Goal: Complete application form

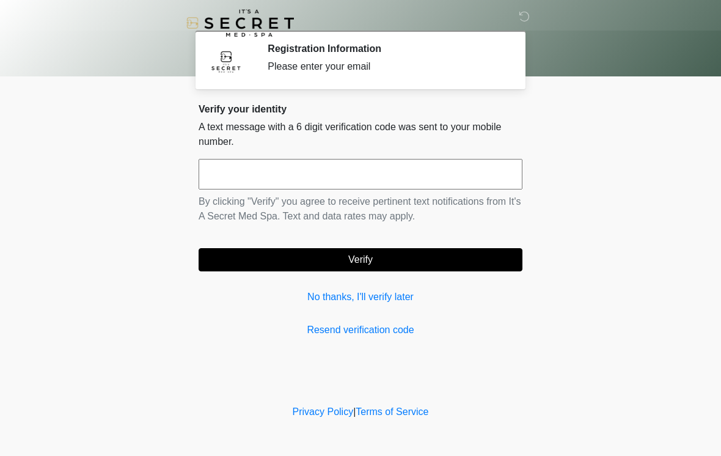
click at [474, 170] on input "text" at bounding box center [361, 174] width 324 height 31
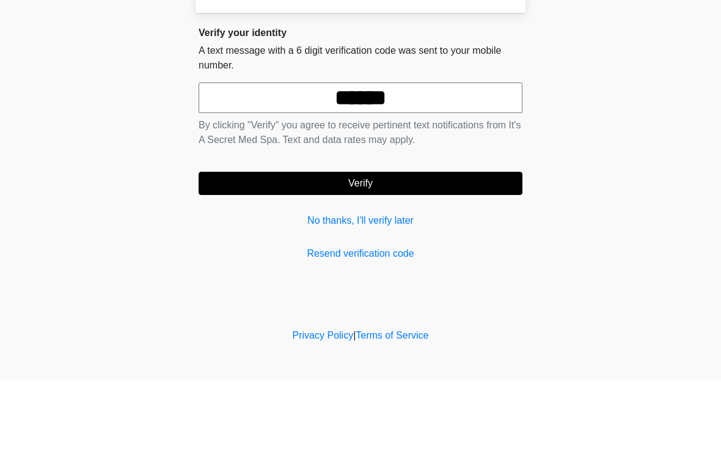
type input "******"
click at [389, 248] on button "Verify" at bounding box center [361, 259] width 324 height 23
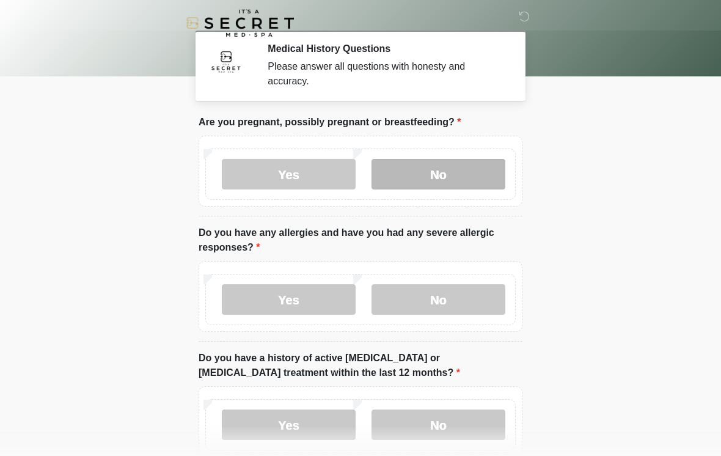
click at [478, 175] on label "No" at bounding box center [438, 174] width 134 height 31
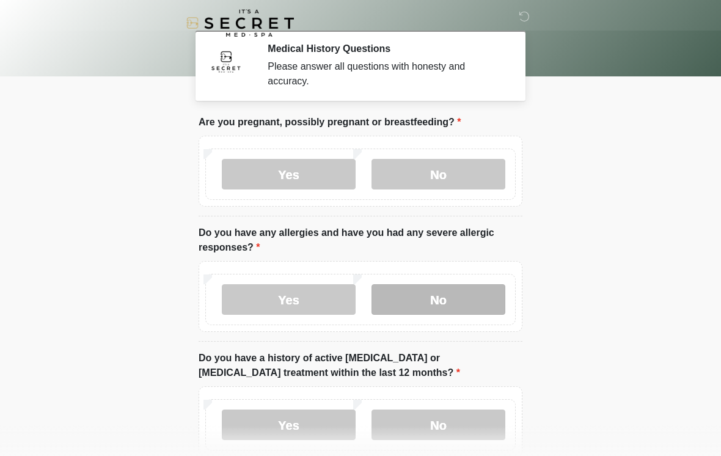
click at [476, 301] on label "No" at bounding box center [438, 299] width 134 height 31
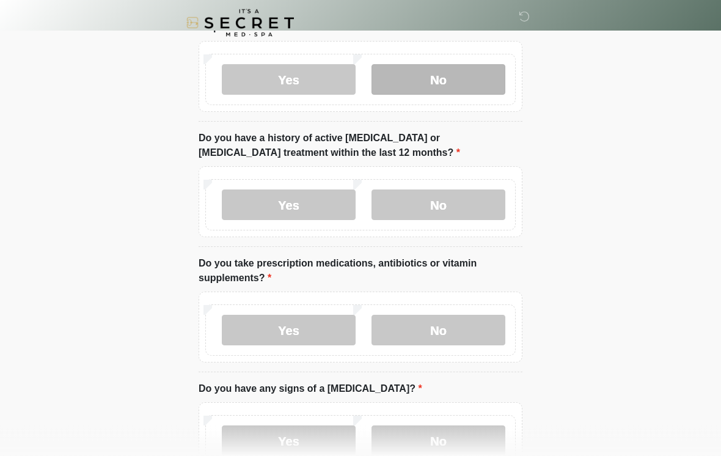
scroll to position [220, 0]
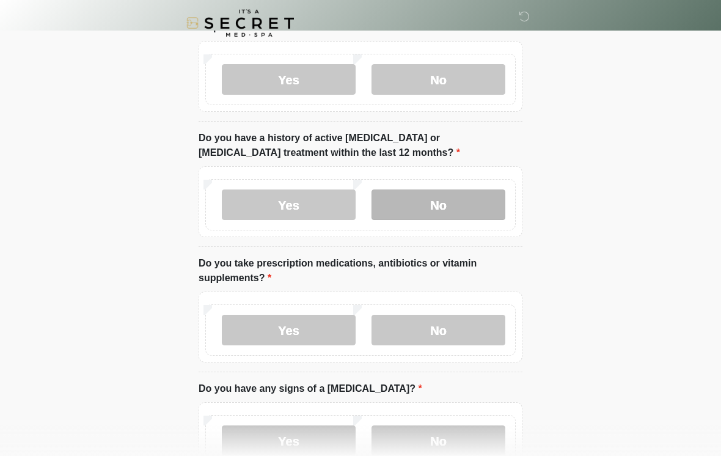
click at [475, 200] on label "No" at bounding box center [438, 204] width 134 height 31
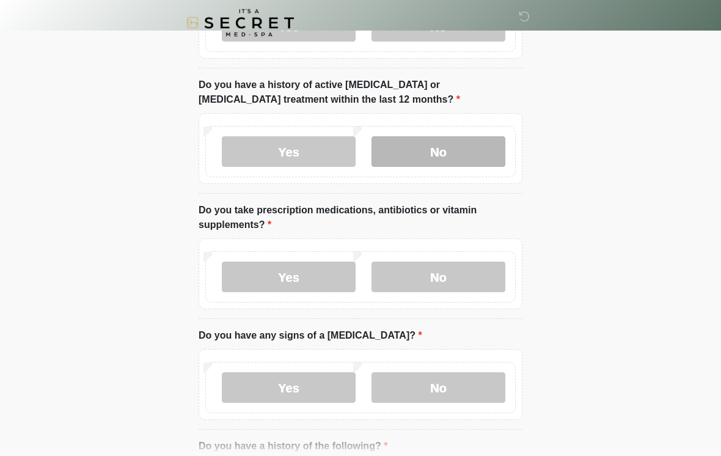
scroll to position [288, 0]
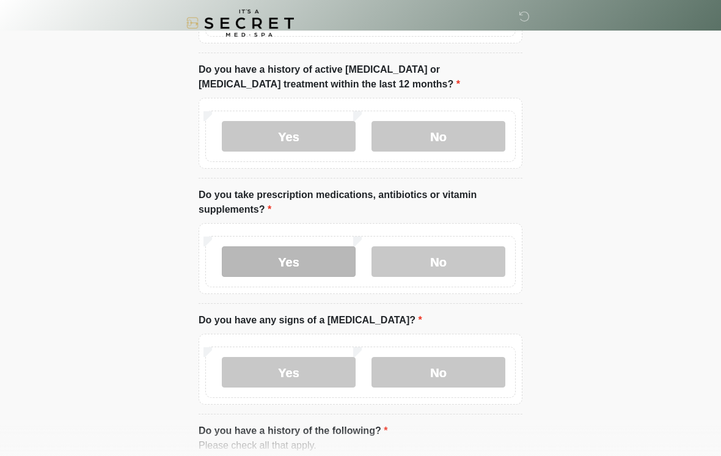
click at [312, 257] on label "Yes" at bounding box center [289, 261] width 134 height 31
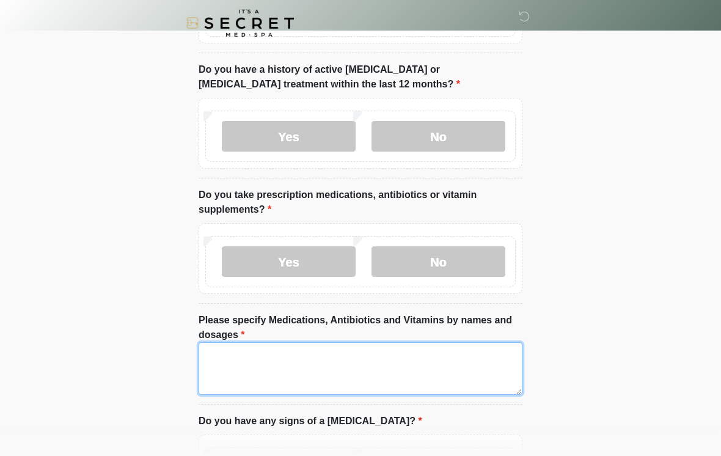
click at [362, 368] on textarea "Please specify Medications, Antibiotics and Vitamins by names and dosages" at bounding box center [361, 368] width 324 height 53
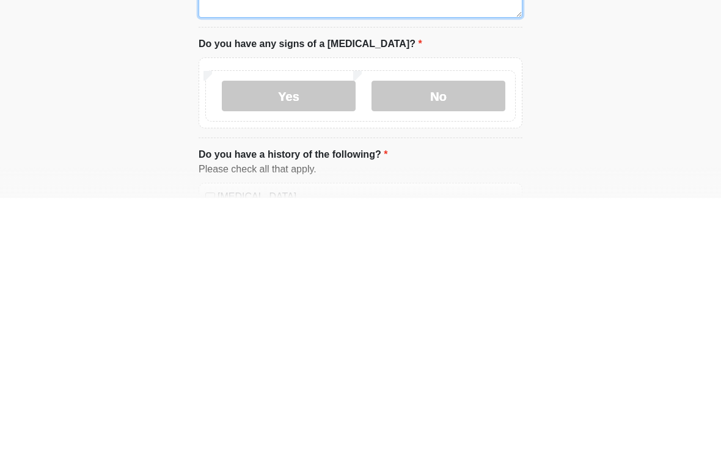
scroll to position [434, 0]
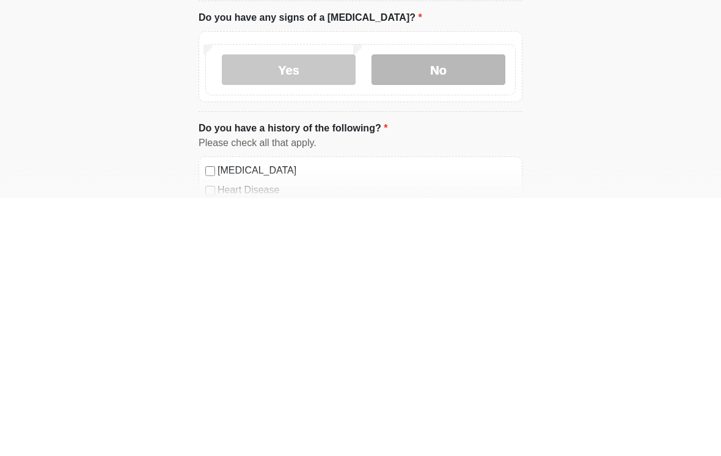
type textarea "**********"
click at [478, 312] on label "No" at bounding box center [438, 327] width 134 height 31
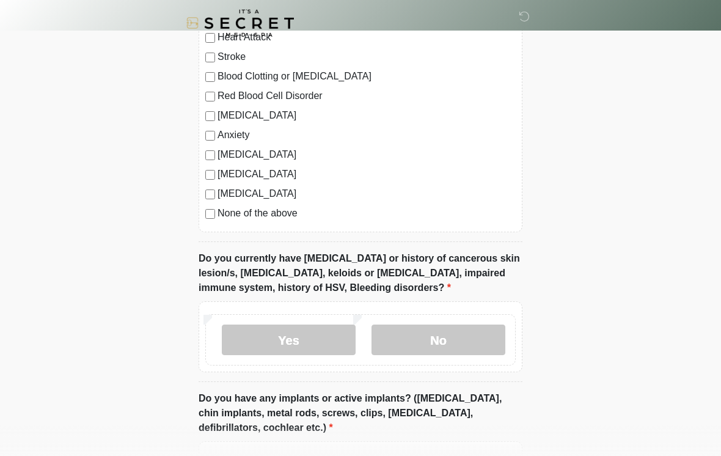
scroll to position [868, 0]
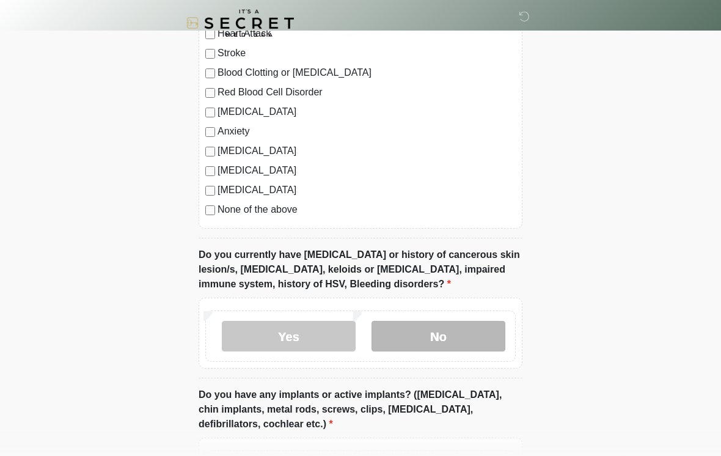
click at [481, 331] on label "No" at bounding box center [438, 336] width 134 height 31
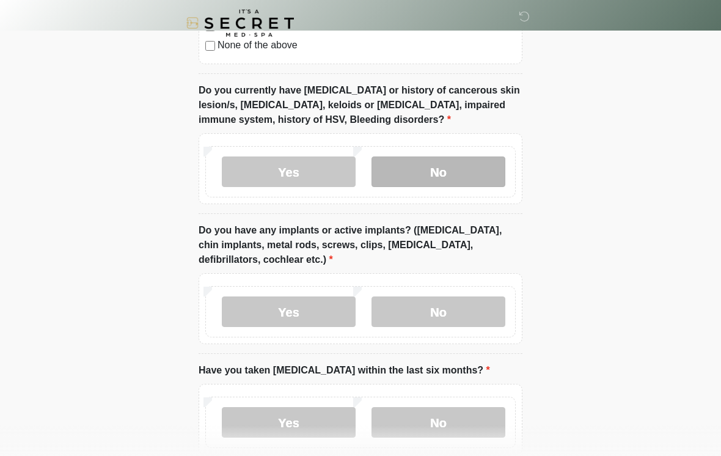
scroll to position [1044, 0]
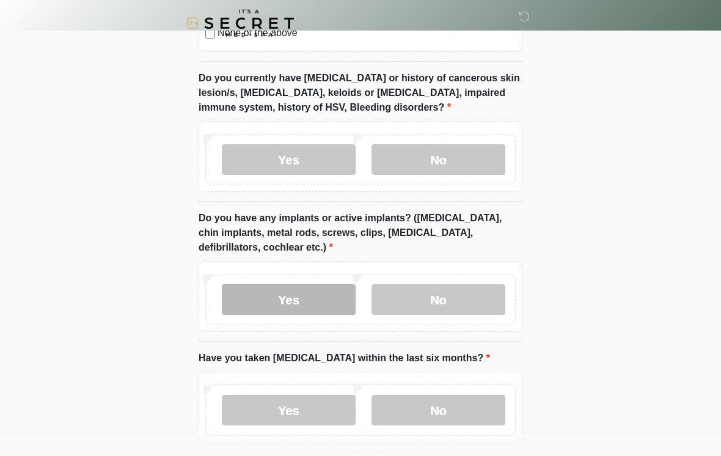
click at [310, 297] on label "Yes" at bounding box center [289, 299] width 134 height 31
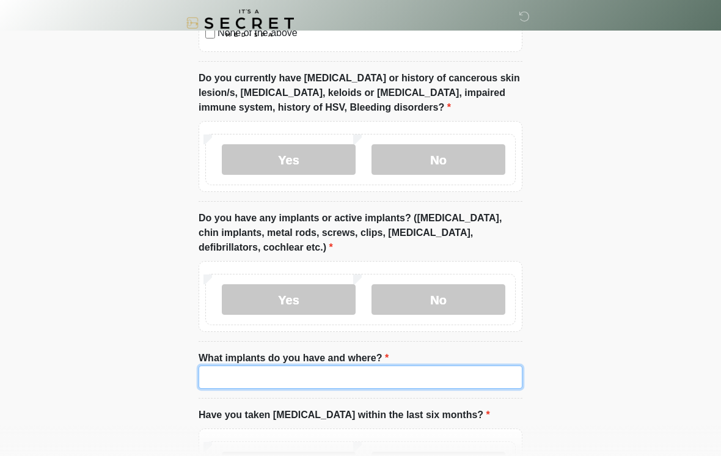
click at [423, 370] on input "What implants do you have and where?" at bounding box center [361, 376] width 324 height 23
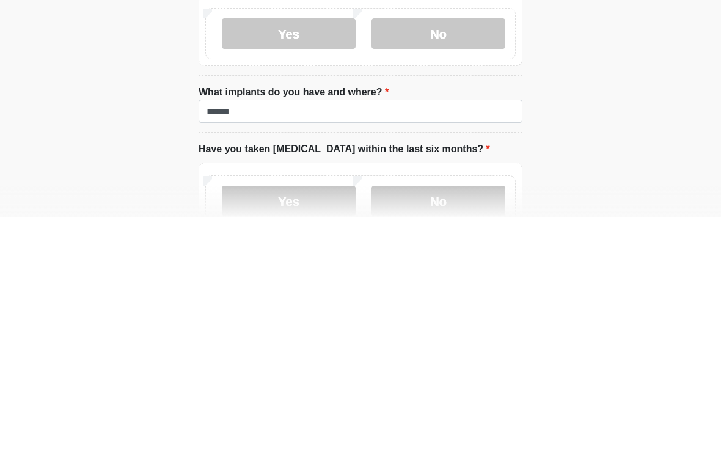
scroll to position [1174, 0]
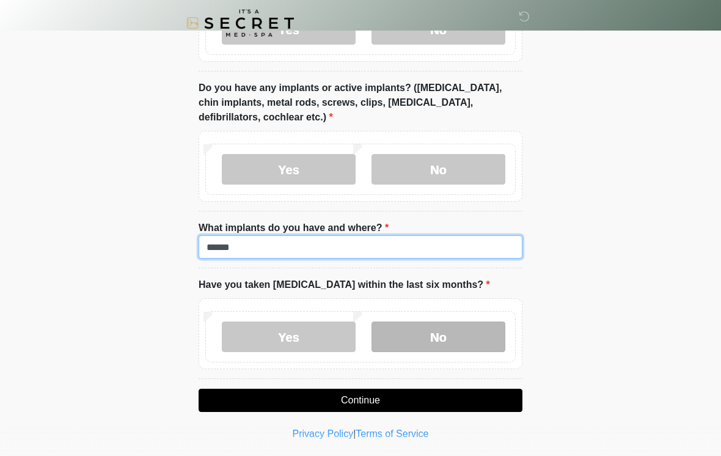
type input "******"
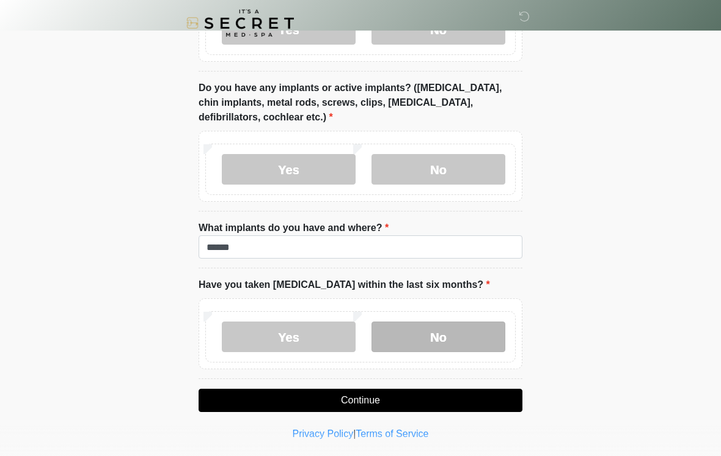
click at [466, 339] on label "No" at bounding box center [438, 336] width 134 height 31
click at [393, 395] on button "Continue" at bounding box center [361, 400] width 324 height 23
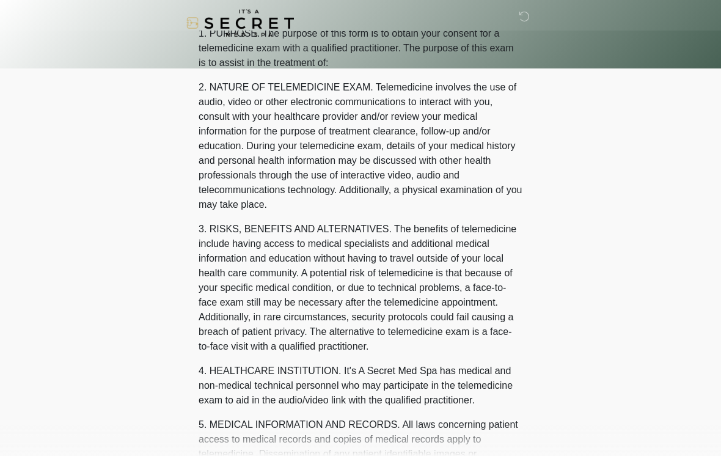
scroll to position [0, 0]
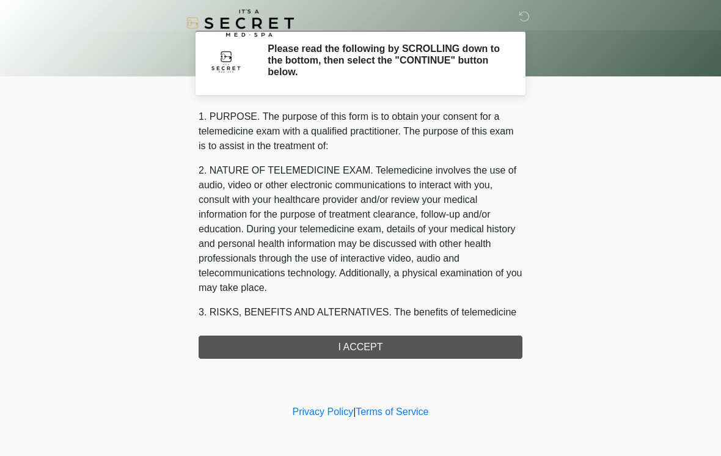
click at [443, 349] on div "1. PURPOSE. The purpose of this form is to obtain your consent for a telemedici…" at bounding box center [361, 233] width 324 height 249
click at [365, 348] on div "1. PURPOSE. The purpose of this form is to obtain your consent for a telemedici…" at bounding box center [361, 233] width 324 height 249
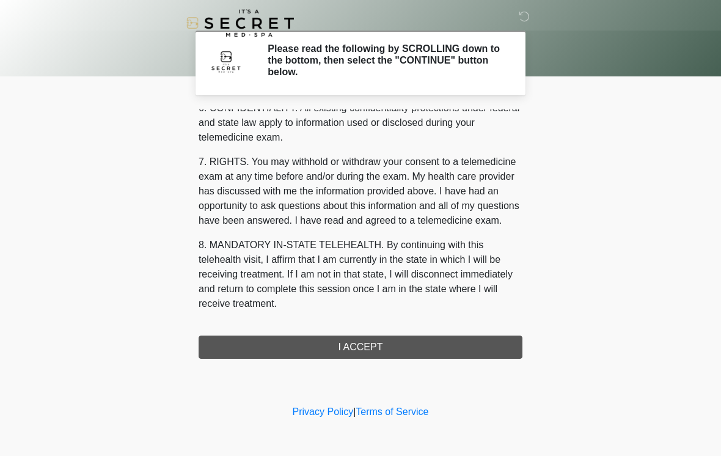
scroll to position [497, 0]
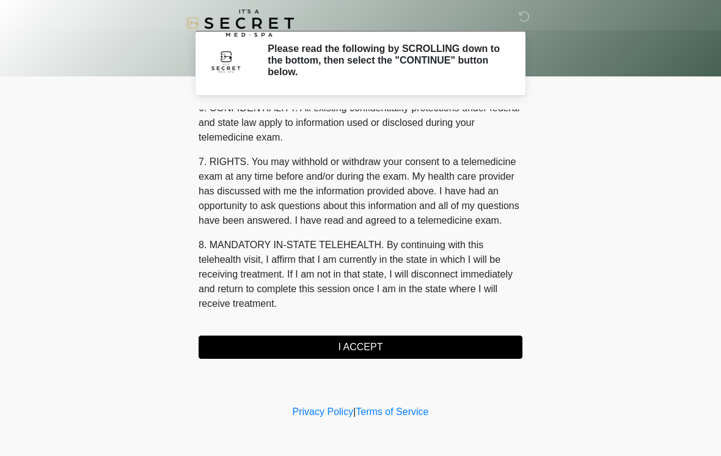
click at [372, 337] on button "I ACCEPT" at bounding box center [361, 346] width 324 height 23
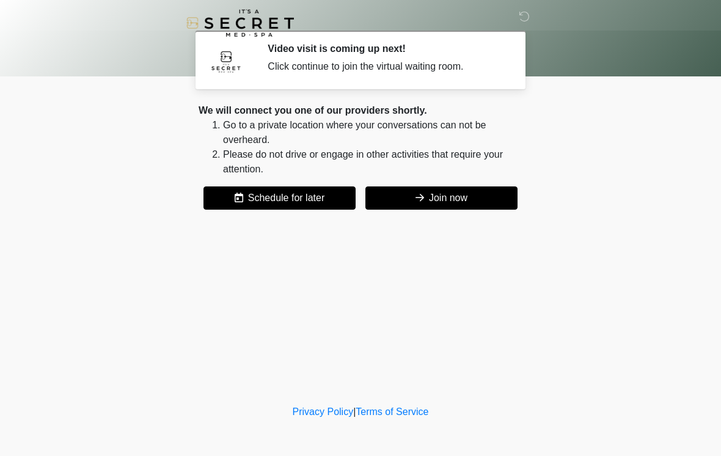
click at [480, 197] on button "Join now" at bounding box center [441, 197] width 152 height 23
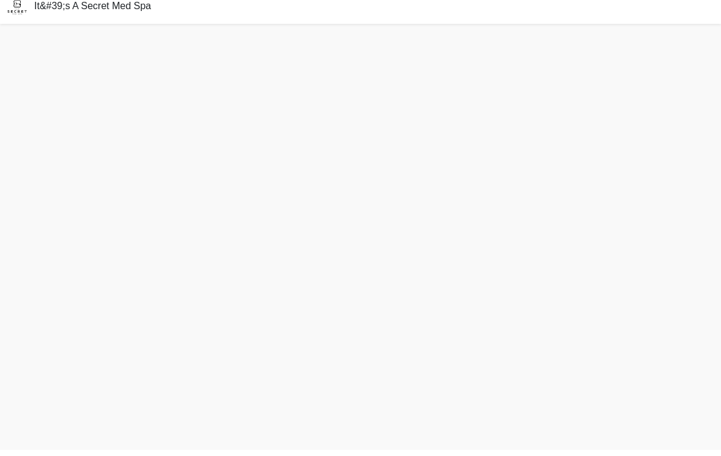
scroll to position [4, 0]
